Goal: Task Accomplishment & Management: Use online tool/utility

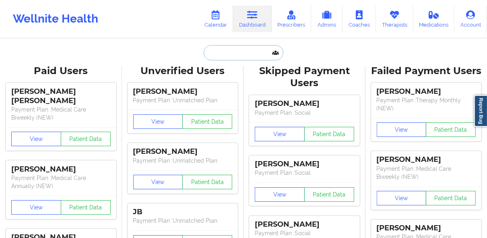
click at [230, 51] on input "text" at bounding box center [243, 52] width 80 height 15
paste input "[EMAIL_ADDRESS][DOMAIN_NAME]"
type input "[EMAIL_ADDRESS][DOMAIN_NAME]"
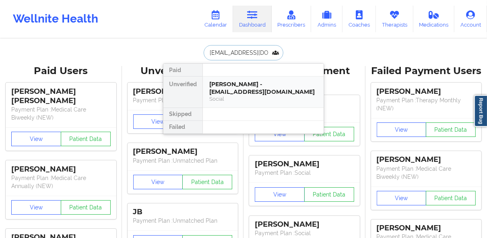
click at [233, 95] on div "Social" at bounding box center [263, 98] width 108 height 7
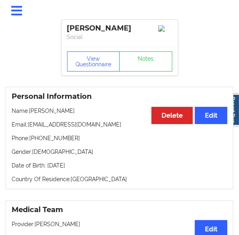
click at [21, 12] on icon at bounding box center [17, 11] width 14 height 12
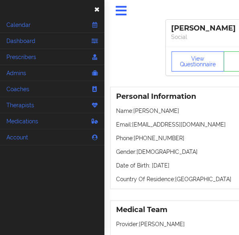
click at [97, 9] on span "×" at bounding box center [97, 8] width 6 height 14
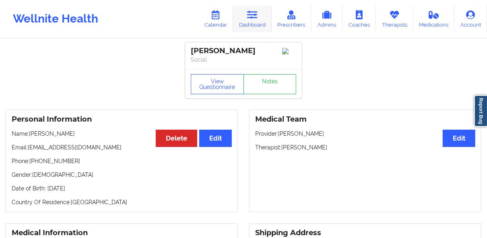
click at [257, 23] on link "Dashboard" at bounding box center [252, 19] width 39 height 27
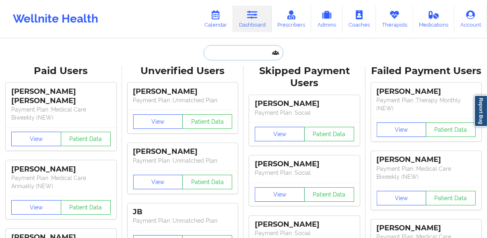
click at [245, 49] on input "text" at bounding box center [243, 52] width 80 height 15
paste input "[EMAIL_ADDRESS][DOMAIN_NAME]"
type input "[EMAIL_ADDRESS][DOMAIN_NAME]"
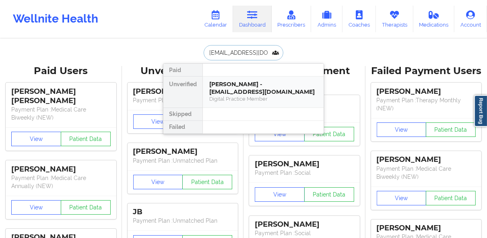
click at [234, 91] on div "[PERSON_NAME] - [EMAIL_ADDRESS][DOMAIN_NAME]" at bounding box center [263, 87] width 108 height 15
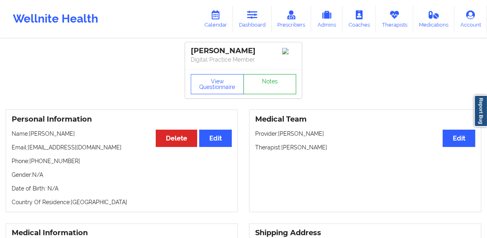
click at [269, 84] on link "Notes" at bounding box center [269, 84] width 53 height 20
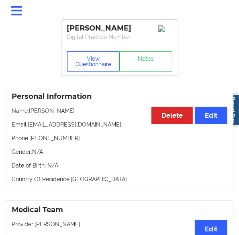
click at [95, 72] on button "View Questionnaire" at bounding box center [93, 61] width 53 height 20
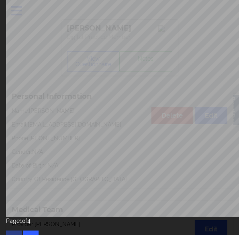
scroll to position [152, 0]
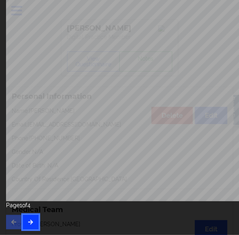
click at [31, 220] on icon "button" at bounding box center [30, 222] width 7 height 5
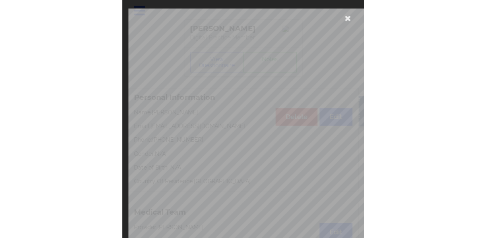
scroll to position [0, 0]
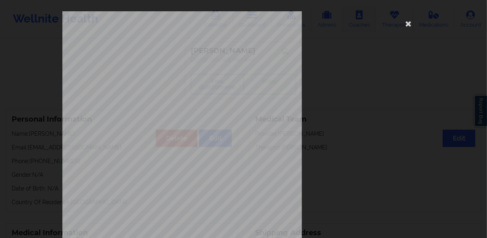
drag, startPoint x: 409, startPoint y: 25, endPoint x: 373, endPoint y: 27, distance: 36.6
click at [409, 25] on icon at bounding box center [408, 23] width 13 height 13
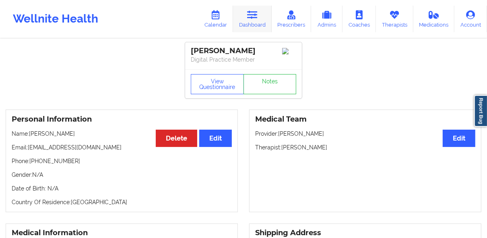
click at [259, 21] on link "Dashboard" at bounding box center [252, 19] width 39 height 27
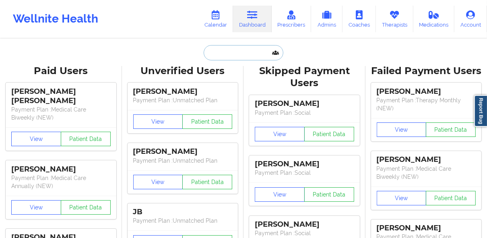
click at [240, 53] on input "text" at bounding box center [243, 52] width 80 height 15
paste input "[URL][DOMAIN_NAME]"
type input "[URL][DOMAIN_NAME]"
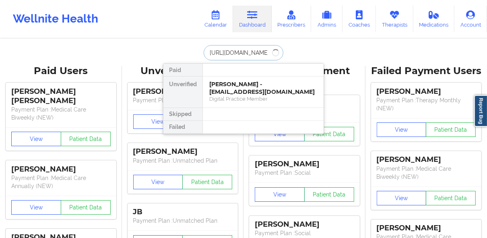
drag, startPoint x: 269, startPoint y: 53, endPoint x: 160, endPoint y: 52, distance: 109.4
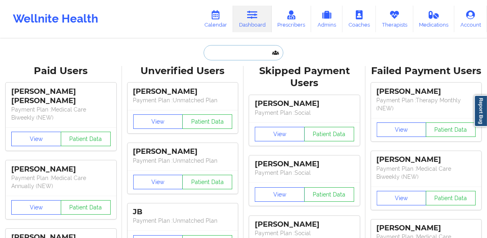
paste input "[EMAIL_ADDRESS][DOMAIN_NAME]"
type input "[EMAIL_ADDRESS][DOMAIN_NAME]"
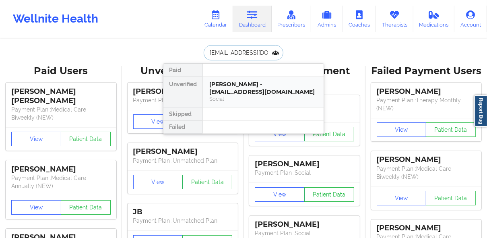
click at [230, 89] on div "[PERSON_NAME] - [EMAIL_ADDRESS][DOMAIN_NAME]" at bounding box center [263, 87] width 108 height 15
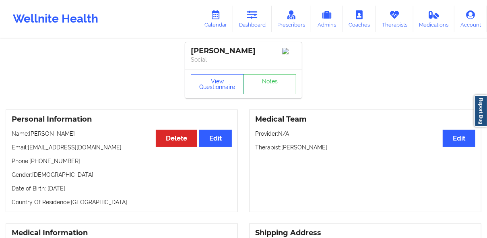
click at [220, 85] on button "View Questionnaire" at bounding box center [217, 84] width 53 height 20
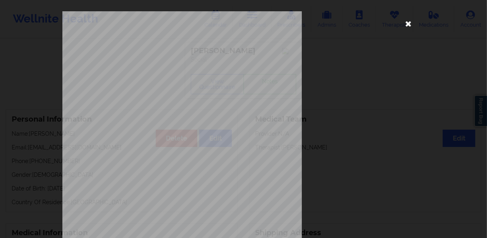
click at [405, 24] on icon at bounding box center [408, 23] width 13 height 13
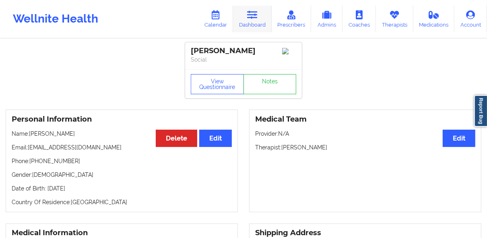
click at [262, 18] on link "Dashboard" at bounding box center [252, 19] width 39 height 27
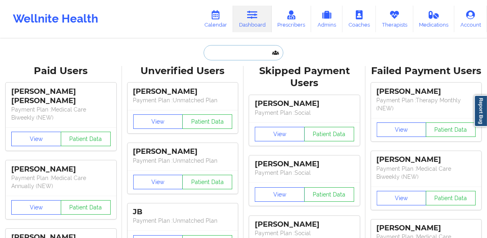
click at [257, 49] on input "text" at bounding box center [243, 52] width 80 height 15
paste input "[EMAIL_ADDRESS][DOMAIN_NAME]"
type input "[EMAIL_ADDRESS][DOMAIN_NAME]"
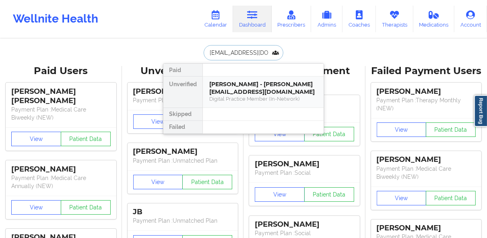
click at [240, 85] on div "[PERSON_NAME] - [PERSON_NAME][EMAIL_ADDRESS][DOMAIN_NAME]" at bounding box center [263, 87] width 108 height 15
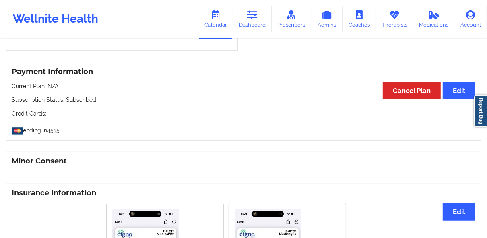
scroll to position [450, 0]
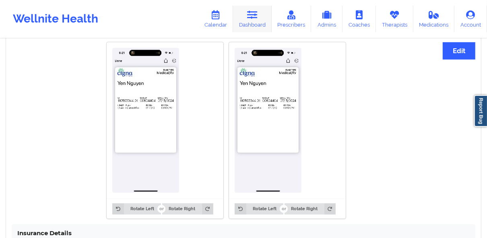
click at [252, 20] on link "Dashboard" at bounding box center [252, 19] width 39 height 27
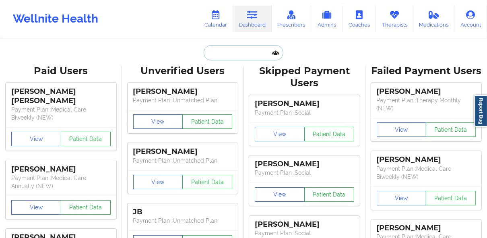
click at [215, 55] on input "text" at bounding box center [243, 52] width 80 height 15
paste input "[EMAIL_ADDRESS][DOMAIN_NAME]"
type input "[EMAIL_ADDRESS][DOMAIN_NAME]"
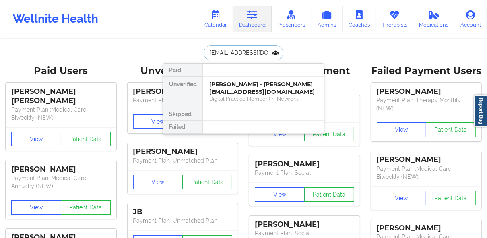
scroll to position [0, 8]
click at [250, 87] on div "[PERSON_NAME] - [EMAIL_ADDRESS][DOMAIN_NAME]" at bounding box center [263, 87] width 108 height 15
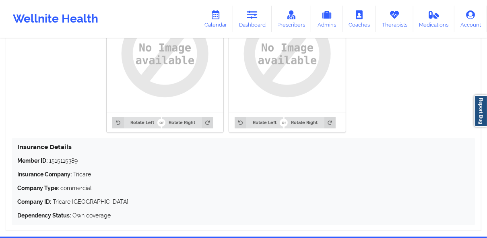
scroll to position [547, 0]
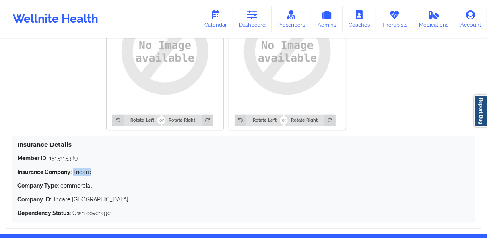
drag, startPoint x: 74, startPoint y: 169, endPoint x: 94, endPoint y: 169, distance: 20.5
click at [94, 169] on p "Insurance Company: Tricare" at bounding box center [243, 172] width 452 height 8
copy p "Tricare"
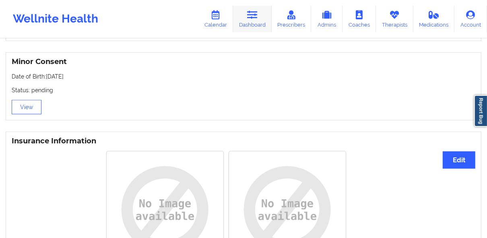
click at [257, 27] on link "Dashboard" at bounding box center [252, 19] width 39 height 27
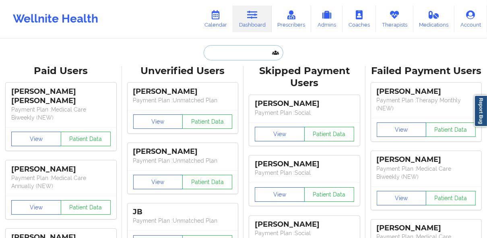
click at [223, 51] on input "text" at bounding box center [243, 52] width 80 height 15
paste input "[PERSON_NAME]"
type input "[PERSON_NAME]"
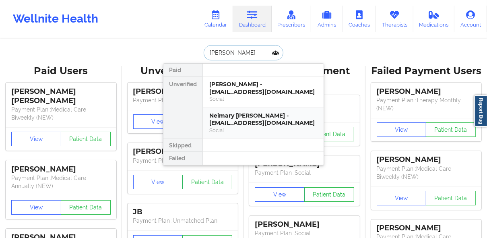
click at [235, 123] on div "Neimary [PERSON_NAME] - [EMAIL_ADDRESS][DOMAIN_NAME]" at bounding box center [263, 119] width 108 height 15
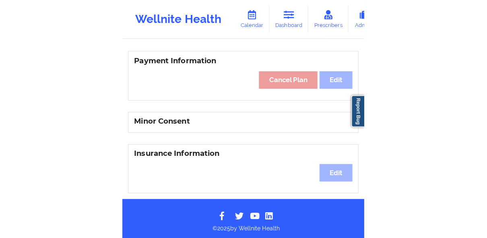
scroll to position [423, 0]
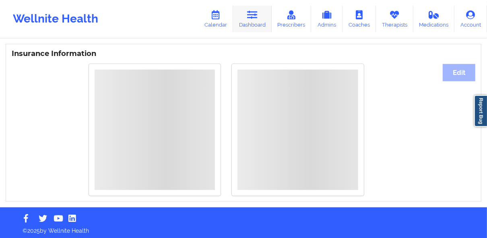
drag, startPoint x: 256, startPoint y: 16, endPoint x: 259, endPoint y: 21, distance: 5.4
click at [256, 16] on icon at bounding box center [252, 14] width 10 height 9
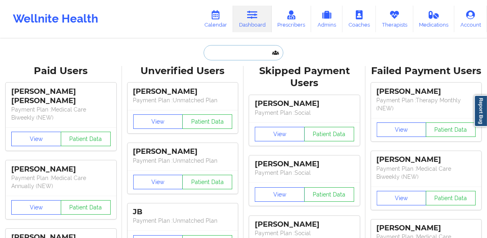
click at [239, 52] on input "text" at bounding box center [243, 52] width 80 height 15
paste input "[EMAIL_ADDRESS][DOMAIN_NAME]"
type input "[EMAIL_ADDRESS][DOMAIN_NAME]"
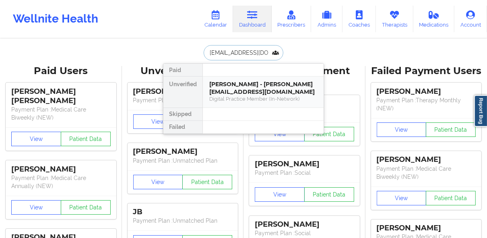
click at [244, 86] on div "[PERSON_NAME] - [PERSON_NAME][EMAIL_ADDRESS][DOMAIN_NAME]" at bounding box center [263, 87] width 108 height 15
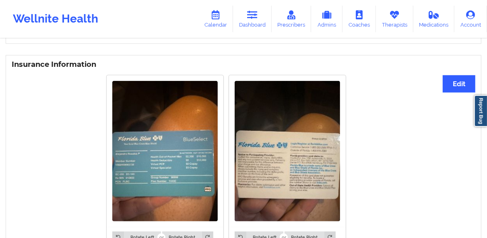
scroll to position [611, 0]
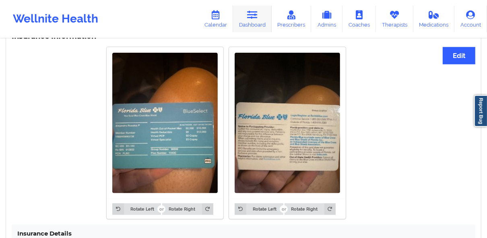
click at [243, 19] on link "Dashboard" at bounding box center [252, 19] width 39 height 27
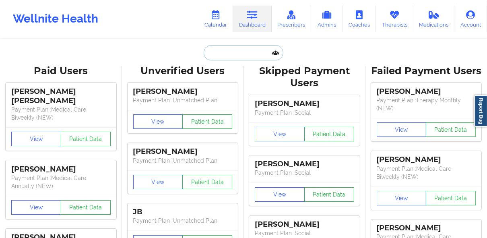
click at [241, 55] on input "text" at bounding box center [243, 52] width 80 height 15
paste input "[EMAIL_ADDRESS][DOMAIN_NAME]"
type input "[EMAIL_ADDRESS][DOMAIN_NAME]"
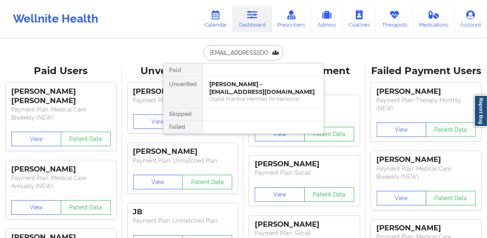
click at [244, 95] on div "Digital Practice Member (In-Network)" at bounding box center [263, 98] width 108 height 7
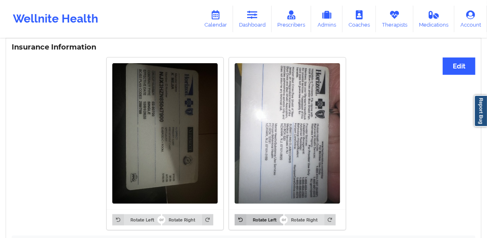
scroll to position [433, 0]
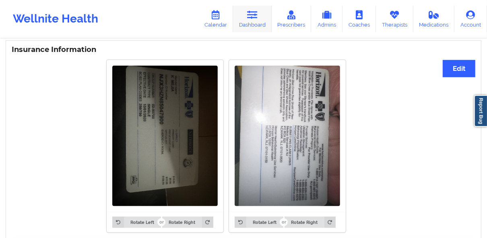
click at [255, 27] on link "Dashboard" at bounding box center [252, 19] width 39 height 27
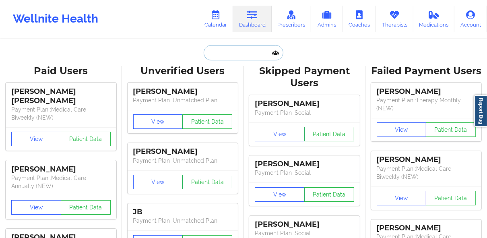
click at [224, 48] on input "text" at bounding box center [243, 52] width 80 height 15
paste input "BUSCHUR"
type input "BUSCHUR"
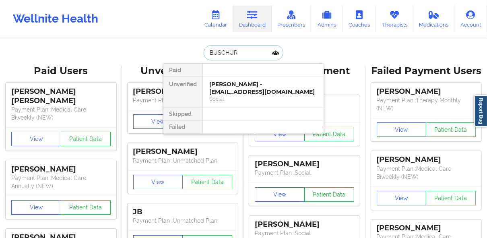
click at [235, 86] on div "[PERSON_NAME] - [EMAIL_ADDRESS][DOMAIN_NAME]" at bounding box center [263, 87] width 108 height 15
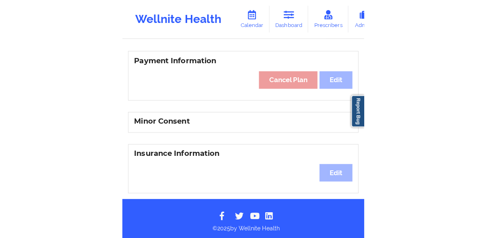
scroll to position [423, 0]
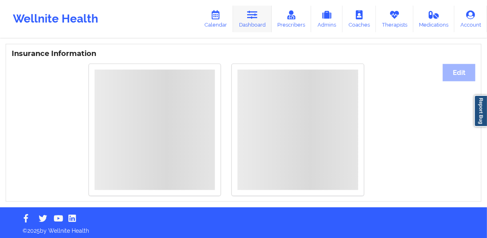
click at [259, 17] on link "Dashboard" at bounding box center [252, 19] width 39 height 27
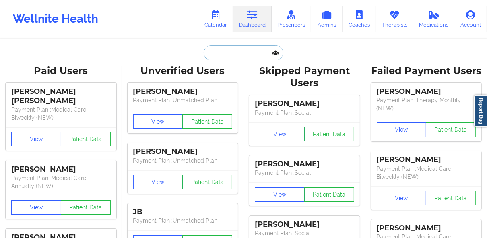
paste input "[EMAIL_ADDRESS][DOMAIN_NAME]"
type input "[EMAIL_ADDRESS][DOMAIN_NAME]"
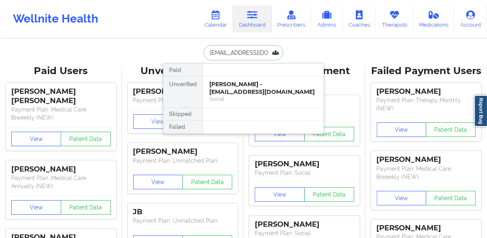
click at [271, 88] on div "[PERSON_NAME] - [EMAIL_ADDRESS][DOMAIN_NAME]" at bounding box center [263, 87] width 108 height 15
